Goal: Information Seeking & Learning: Compare options

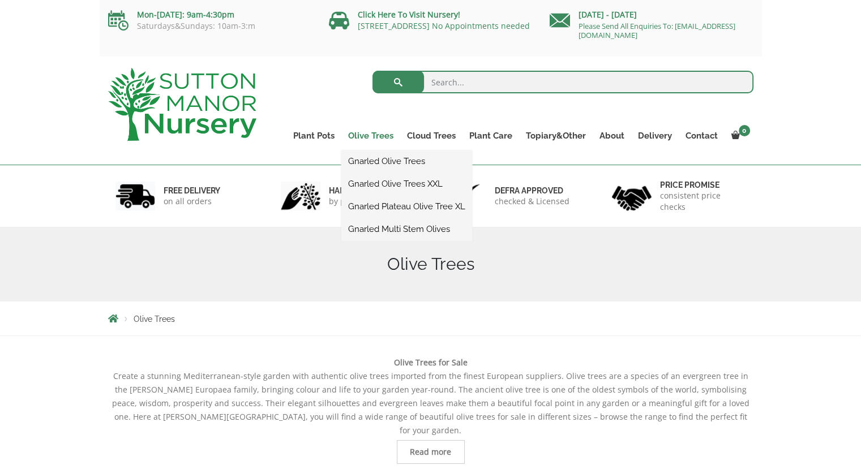
click at [388, 135] on link "Olive Trees" at bounding box center [370, 136] width 59 height 16
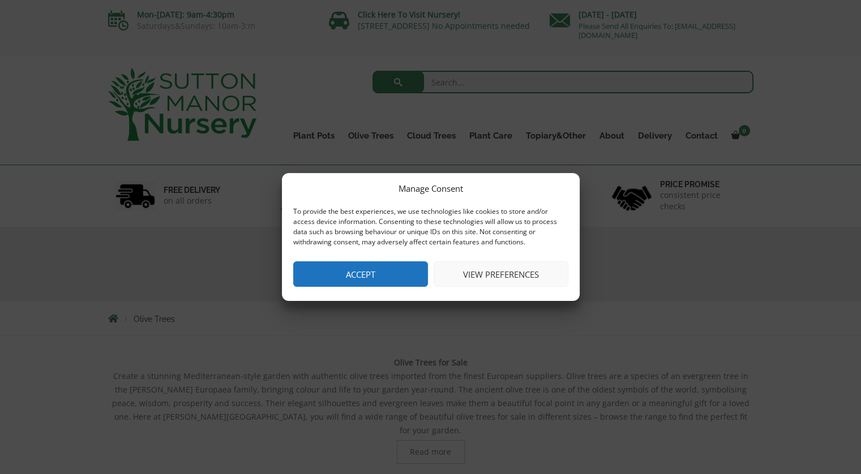
click at [377, 275] on button "Accept" at bounding box center [360, 273] width 135 height 25
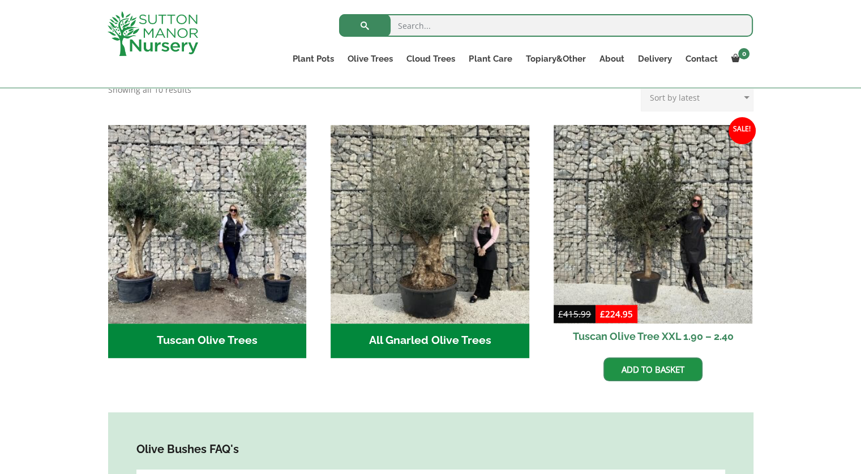
scroll to position [396, 0]
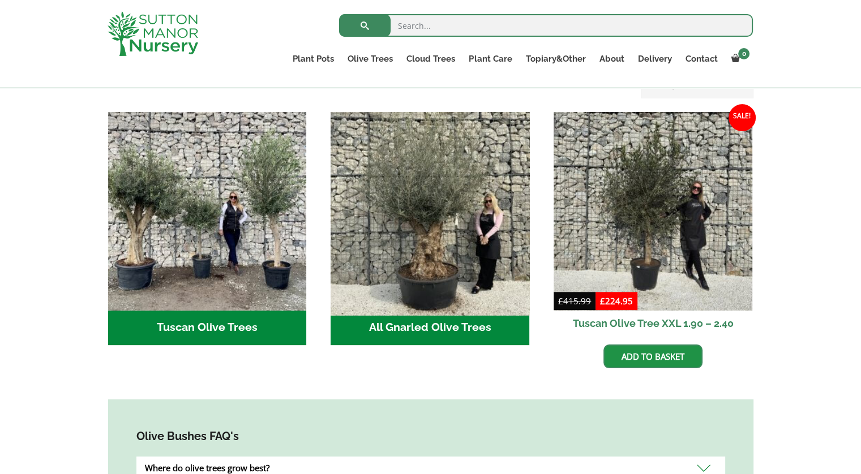
click at [427, 191] on img "Visit product category All Gnarled Olive Trees" at bounding box center [430, 211] width 208 height 208
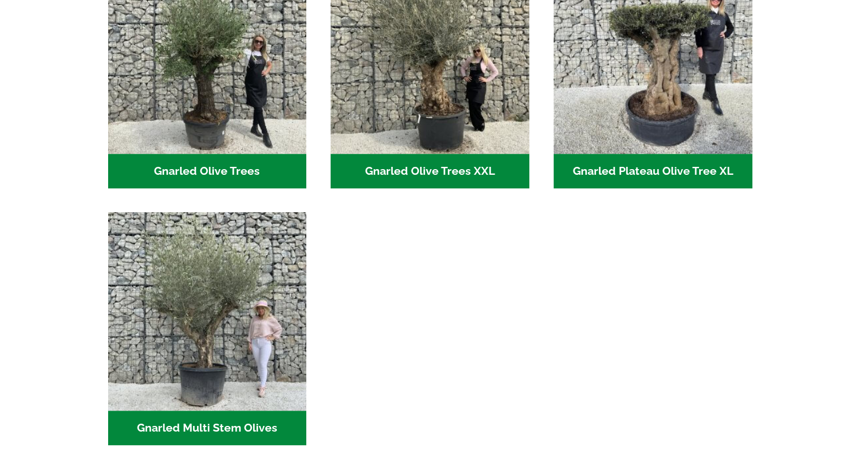
scroll to position [263, 0]
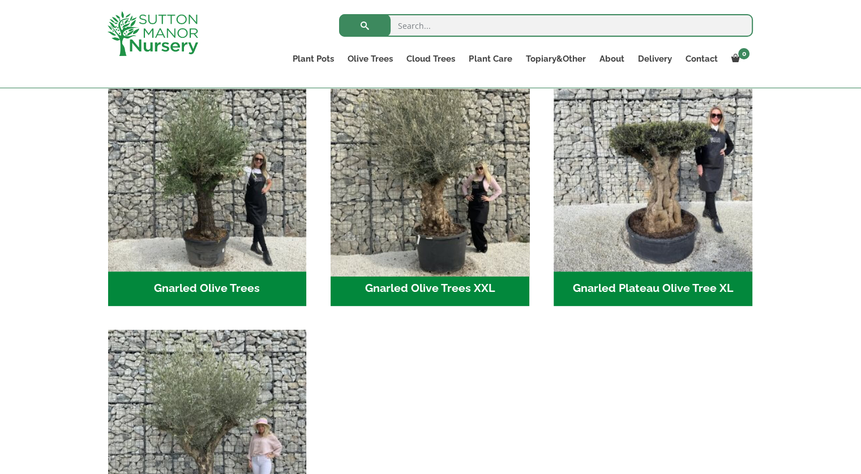
click at [430, 205] on img "Visit product category Gnarled Olive Trees XXL" at bounding box center [430, 172] width 208 height 208
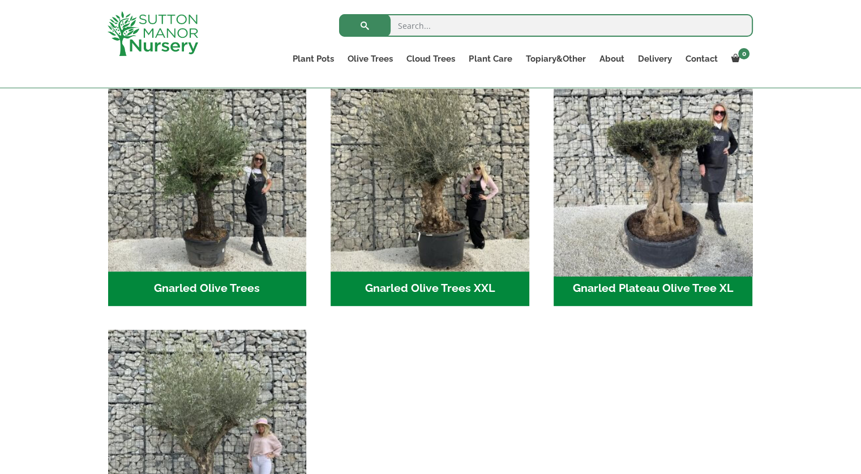
click at [650, 223] on img "Visit product category Gnarled Plateau Olive Tree XL" at bounding box center [652, 172] width 208 height 208
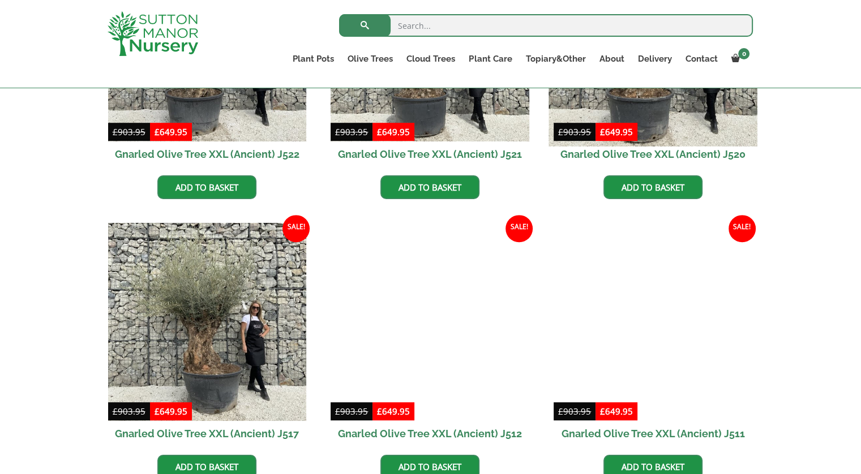
scroll to position [715, 0]
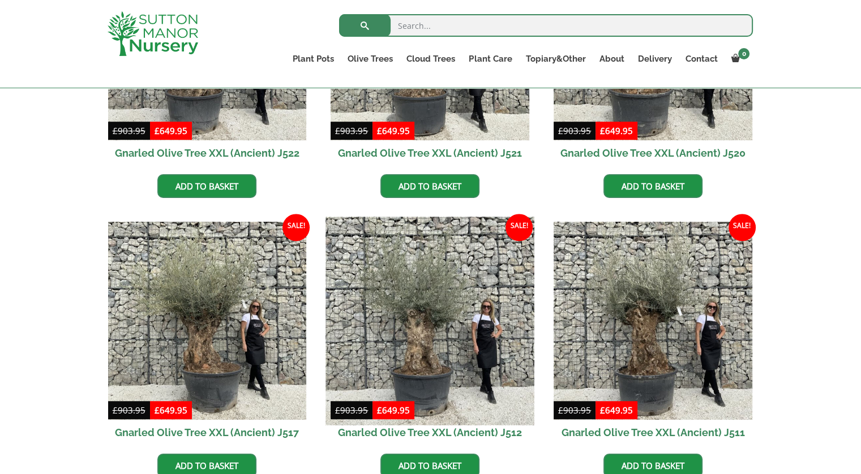
click at [419, 319] on img at bounding box center [430, 321] width 208 height 208
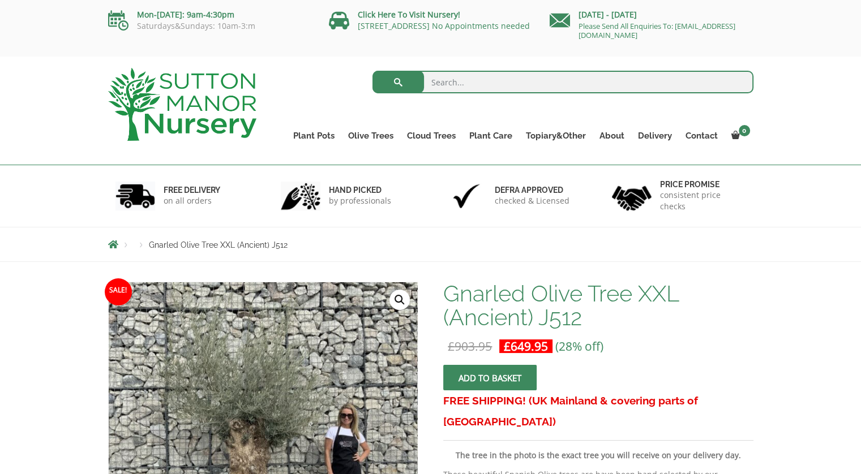
scroll to position [170, 0]
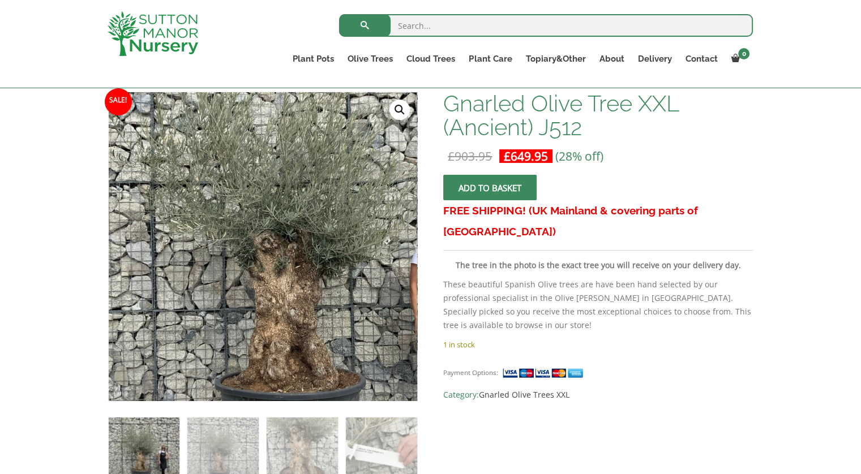
click at [188, 221] on img at bounding box center [309, 261] width 501 height 501
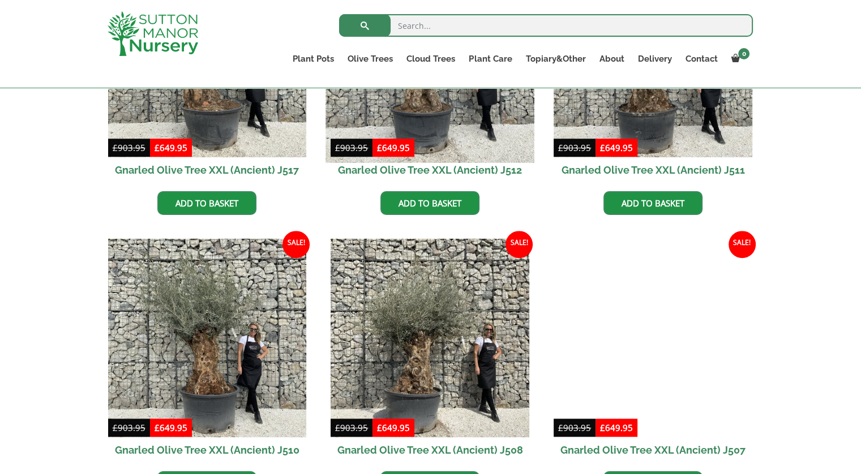
scroll to position [865, 0]
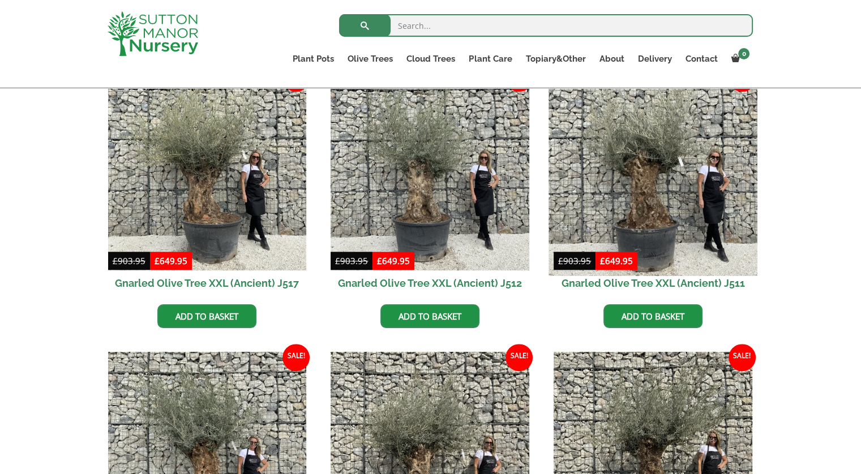
click at [641, 166] on img at bounding box center [652, 171] width 208 height 208
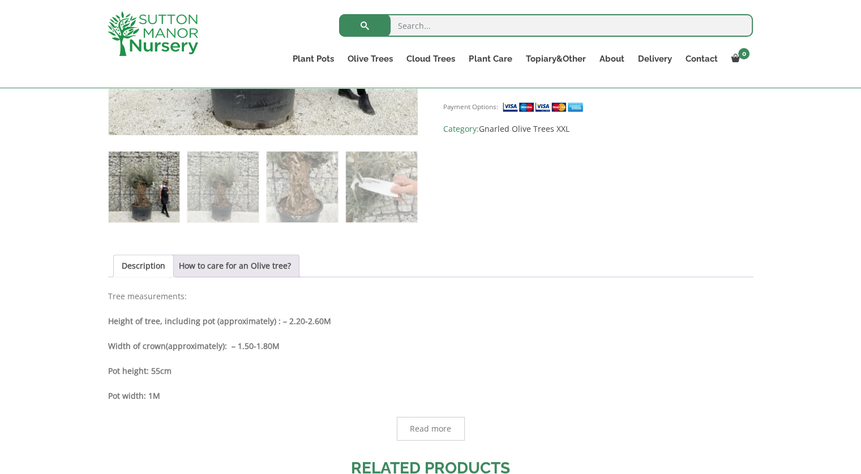
scroll to position [314, 0]
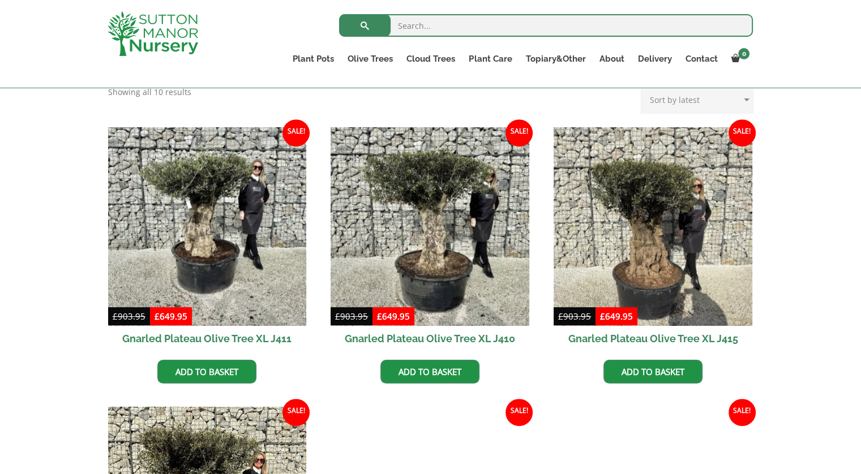
scroll to position [432, 0]
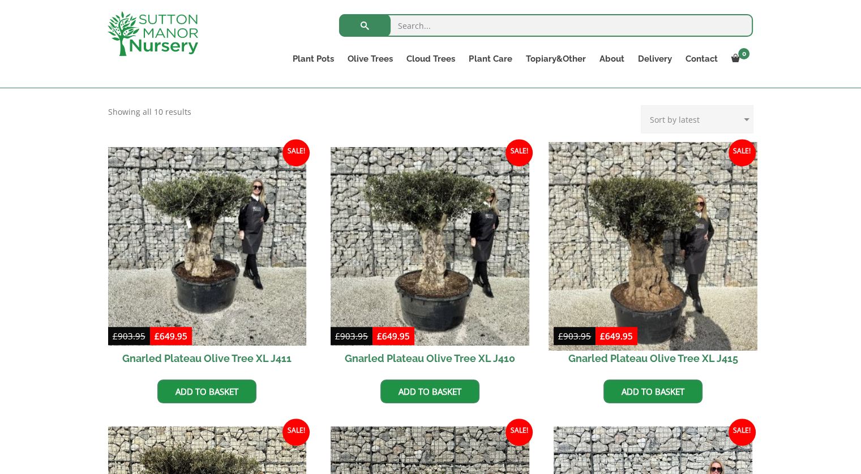
click at [647, 239] on img at bounding box center [652, 246] width 208 height 208
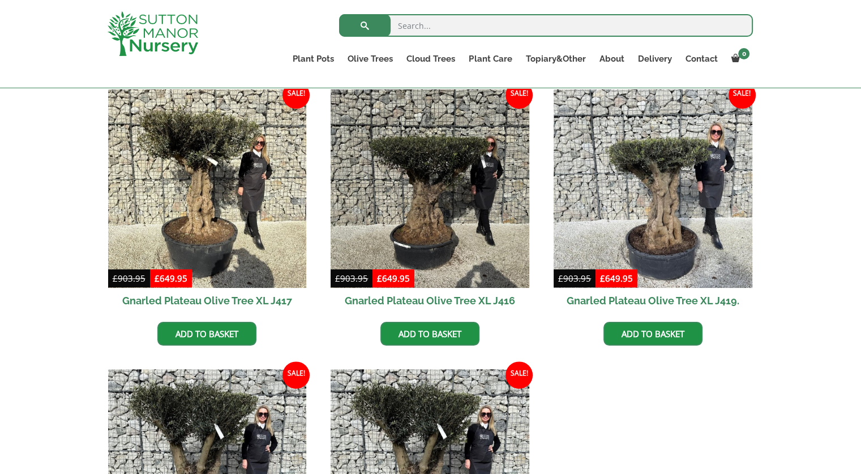
scroll to position [772, 0]
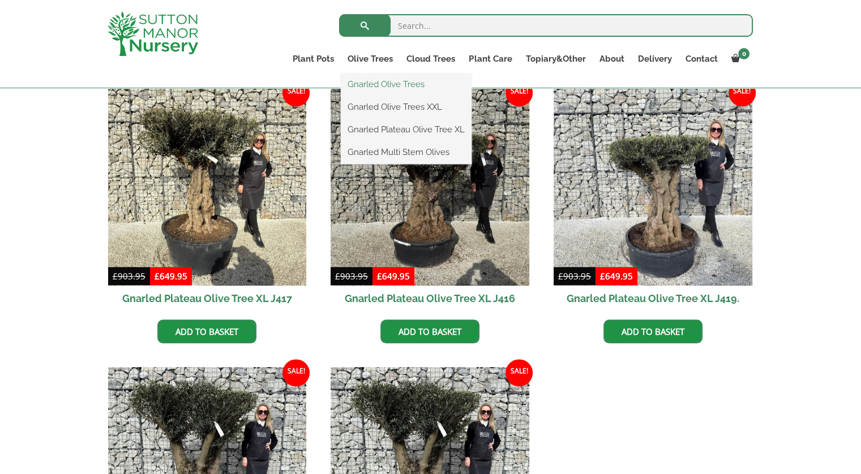
click at [377, 83] on link "Gnarled Olive Trees" at bounding box center [406, 84] width 131 height 17
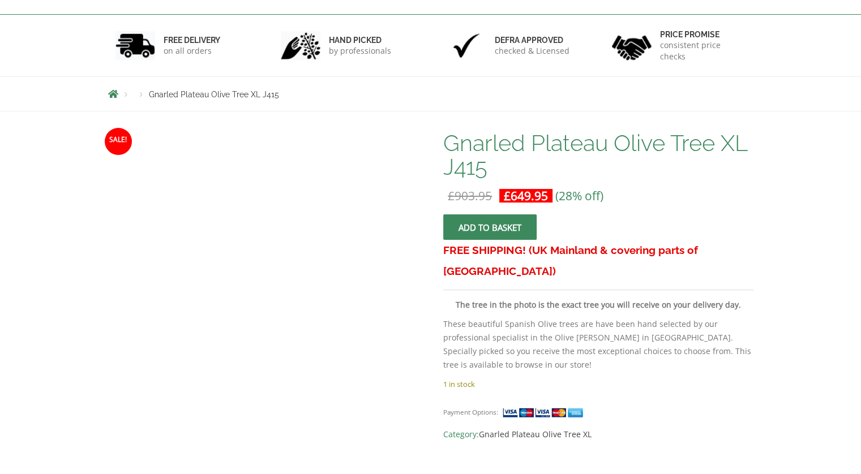
scroll to position [170, 0]
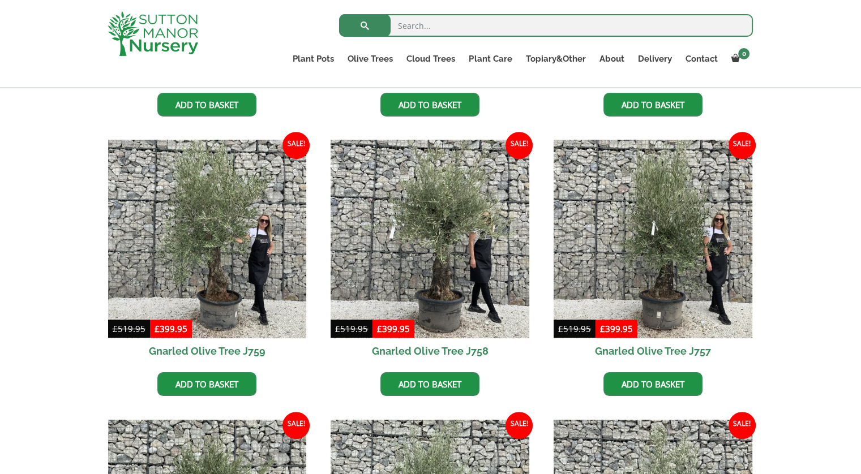
scroll to position [509, 0]
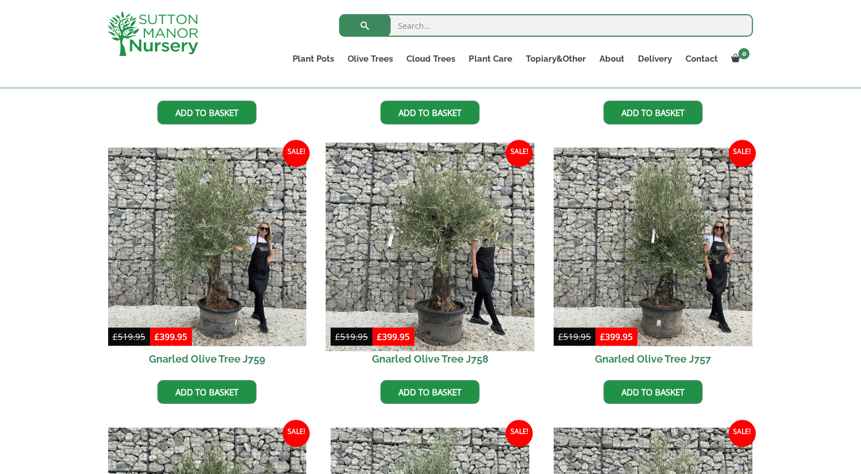
click at [421, 251] on img at bounding box center [430, 247] width 208 height 208
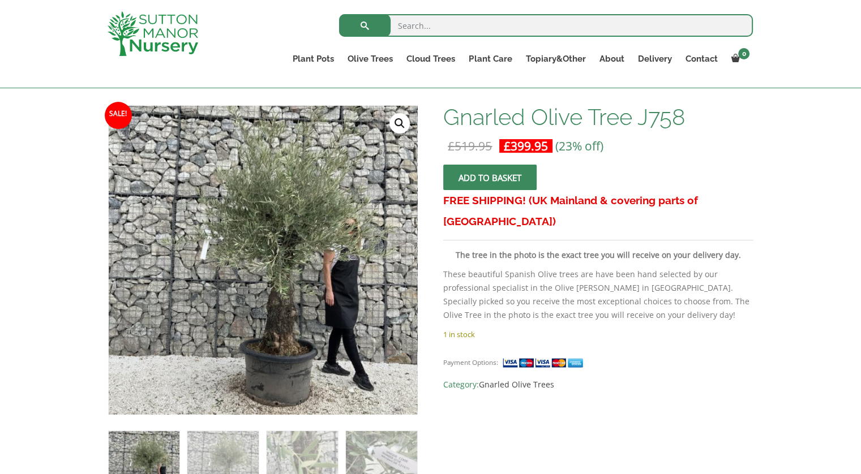
scroll to position [170, 0]
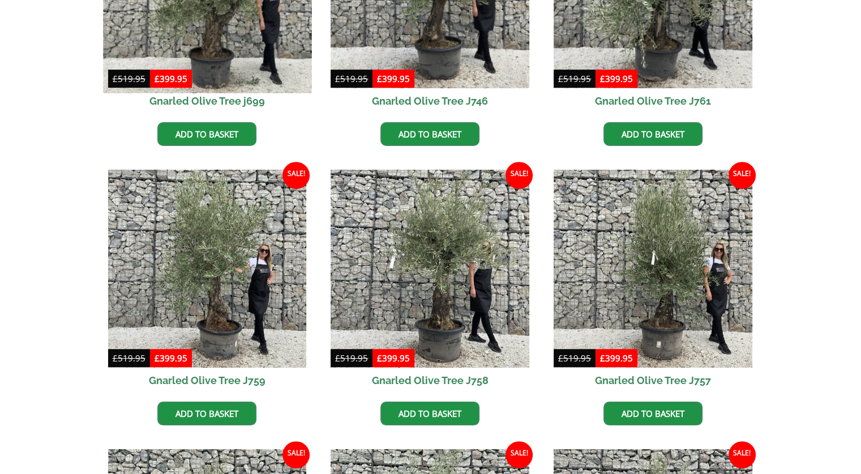
scroll to position [509, 0]
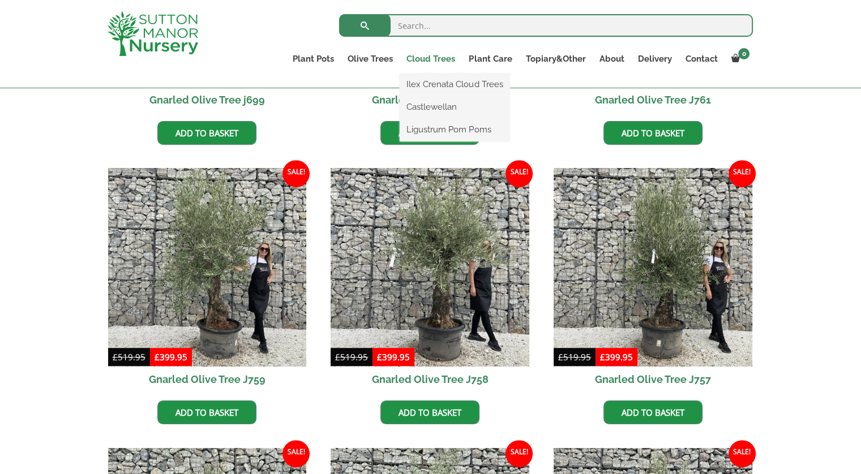
click at [439, 59] on link "Cloud Trees" at bounding box center [431, 59] width 62 height 16
click at [441, 55] on link "Cloud Trees" at bounding box center [431, 59] width 62 height 16
click at [437, 84] on link "Ilex Crenata Cloud Trees" at bounding box center [455, 84] width 110 height 17
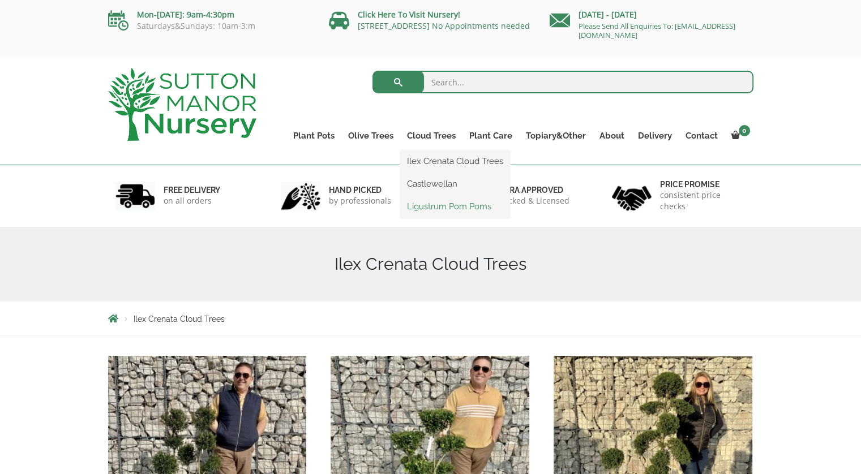
click at [456, 205] on link "Ligustrum Pom Poms" at bounding box center [455, 206] width 110 height 17
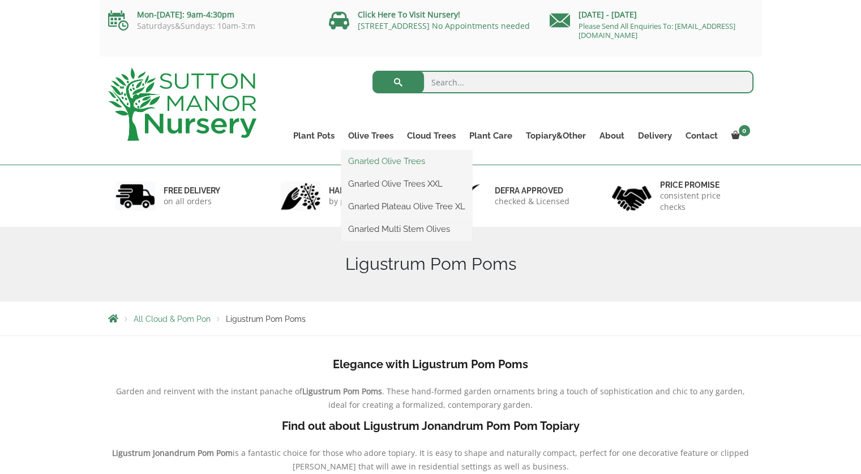
click at [372, 159] on link "Gnarled Olive Trees" at bounding box center [406, 161] width 131 height 17
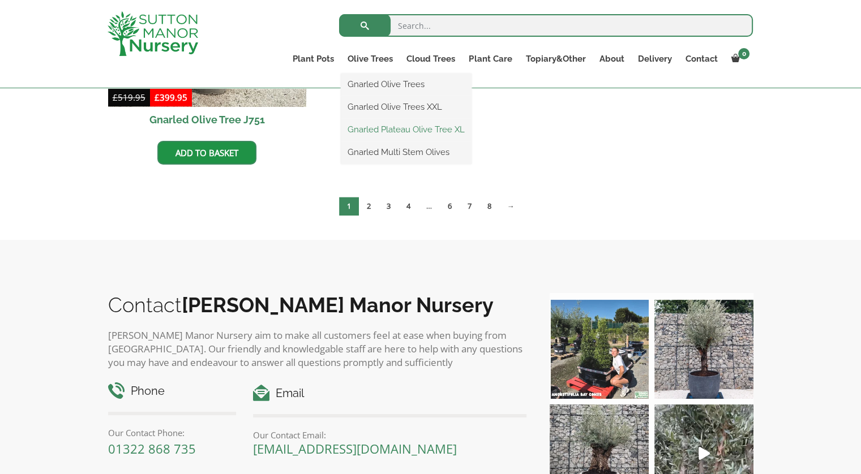
scroll to position [1189, 0]
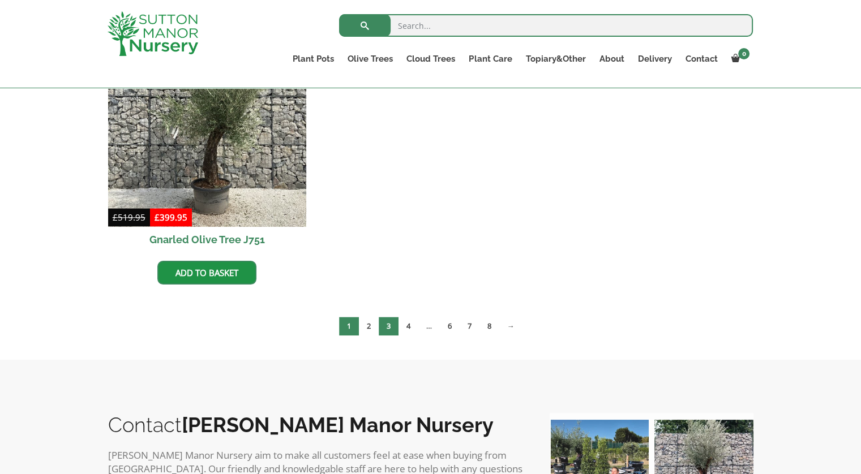
click at [385, 323] on link "3" at bounding box center [389, 326] width 20 height 19
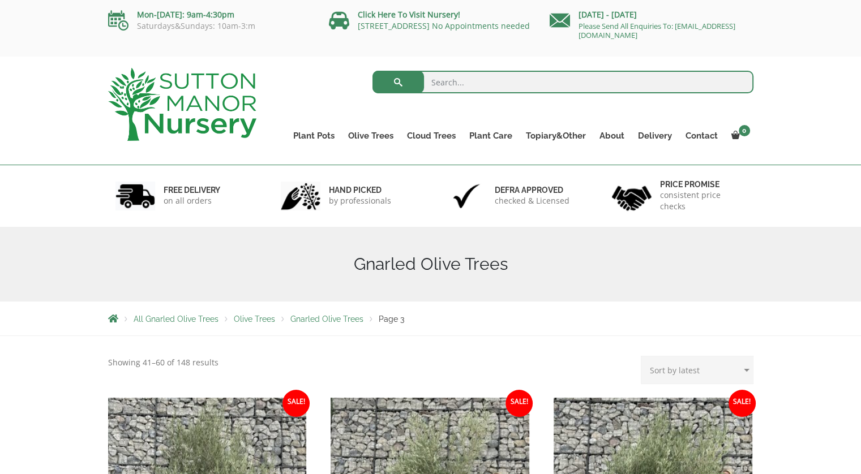
click at [691, 371] on select "Sort by popularity Sort by latest Sort by price: low to high Sort by price: hig…" at bounding box center [697, 370] width 113 height 28
select select "price"
click at [653, 356] on select "Sort by popularity Sort by latest Sort by price: low to high Sort by price: hig…" at bounding box center [697, 370] width 113 height 28
